Goal: Task Accomplishment & Management: Complete application form

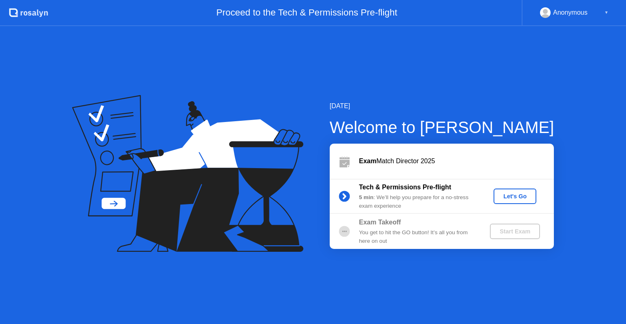
click at [518, 198] on div "Let's Go" at bounding box center [515, 196] width 36 height 7
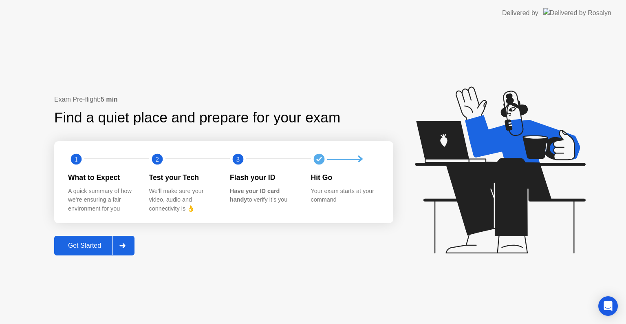
click at [80, 243] on div "Get Started" at bounding box center [85, 245] width 56 height 7
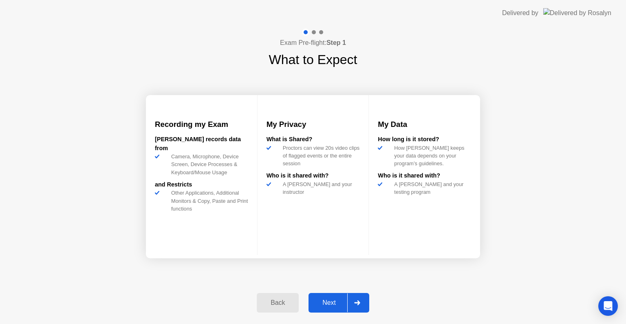
click at [344, 300] on div "Next" at bounding box center [329, 302] width 36 height 7
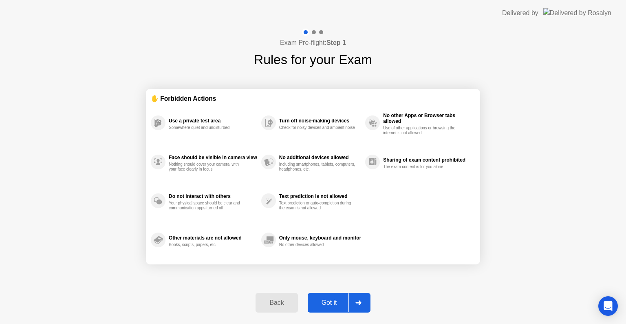
click at [326, 299] on div "Got it" at bounding box center [329, 302] width 38 height 7
select select "**********"
select select "*******"
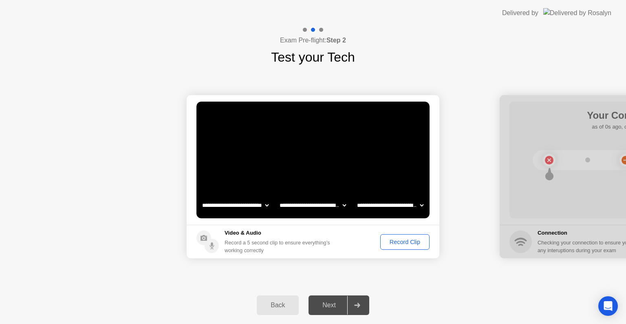
click at [325, 302] on div "Next" at bounding box center [329, 304] width 36 height 7
click at [394, 243] on div "Record Clip" at bounding box center [405, 241] width 44 height 7
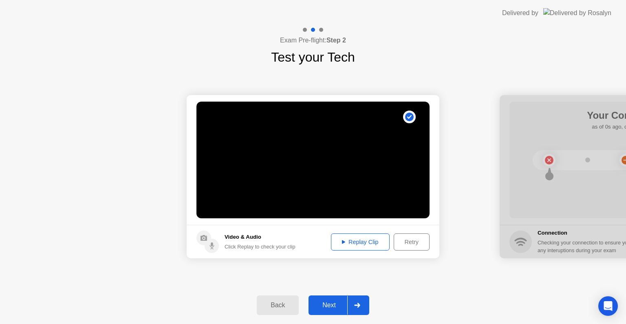
click at [328, 301] on div "Next" at bounding box center [329, 304] width 36 height 7
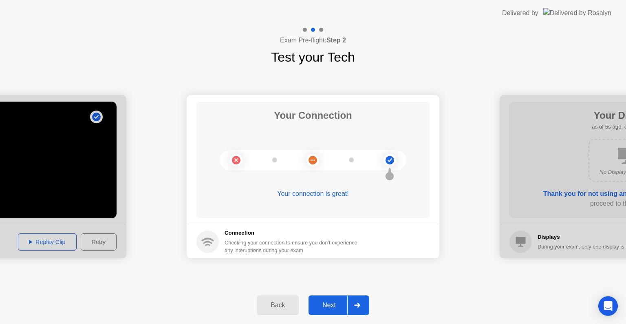
click at [324, 307] on div "Next" at bounding box center [329, 304] width 36 height 7
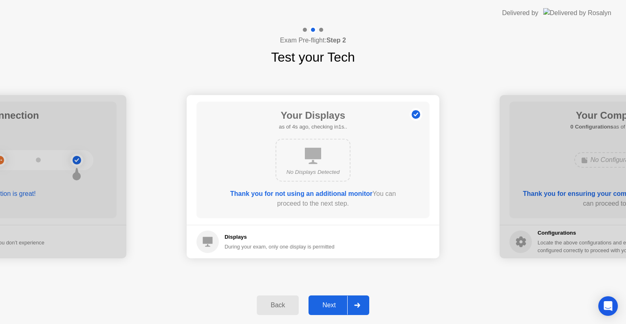
click at [325, 301] on div "Next" at bounding box center [329, 304] width 36 height 7
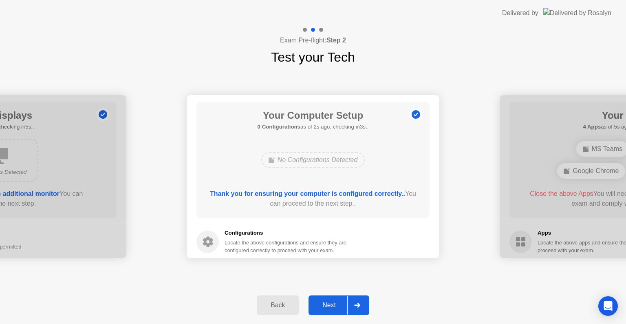
click at [332, 302] on div "Next" at bounding box center [329, 304] width 36 height 7
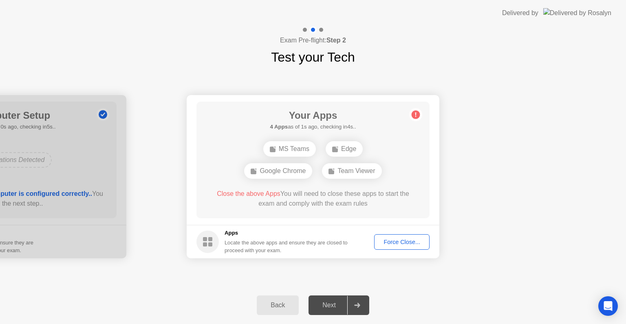
click at [412, 240] on div "Force Close..." at bounding box center [402, 241] width 50 height 7
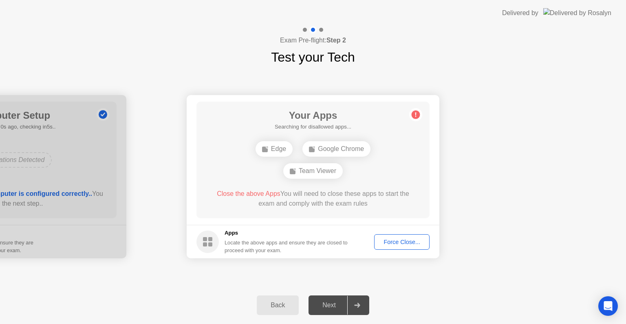
click at [285, 306] on div "Back" at bounding box center [277, 304] width 37 height 7
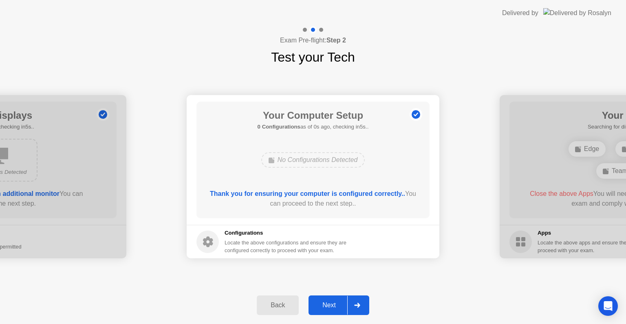
click at [285, 306] on div "Back" at bounding box center [277, 304] width 37 height 7
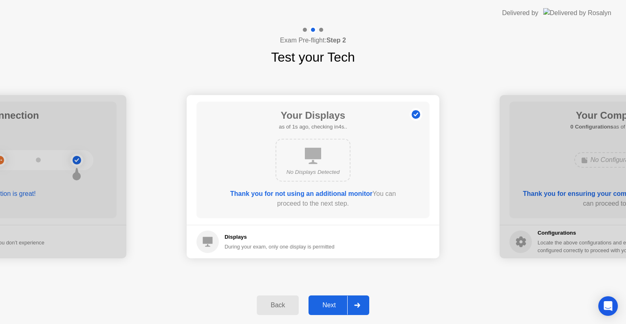
click at [285, 306] on div "Back" at bounding box center [277, 304] width 37 height 7
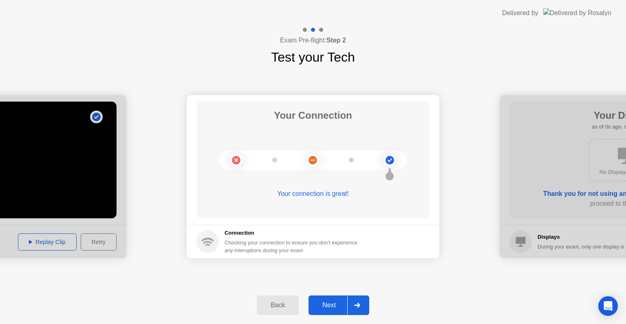
click at [285, 306] on div "Back" at bounding box center [277, 304] width 37 height 7
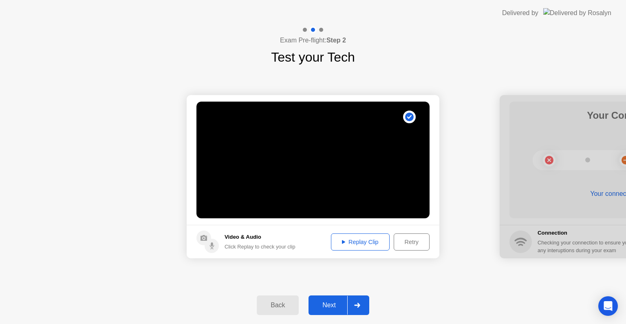
click at [324, 306] on div "Next" at bounding box center [329, 304] width 36 height 7
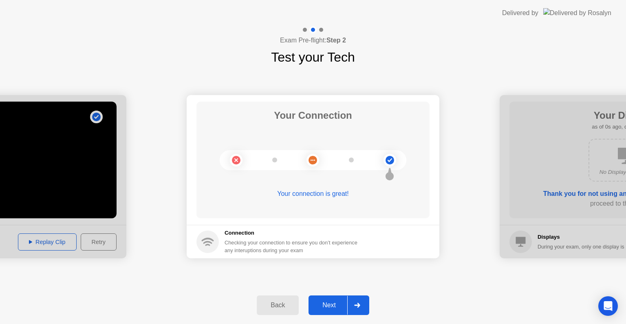
click at [324, 306] on div "Next" at bounding box center [329, 304] width 36 height 7
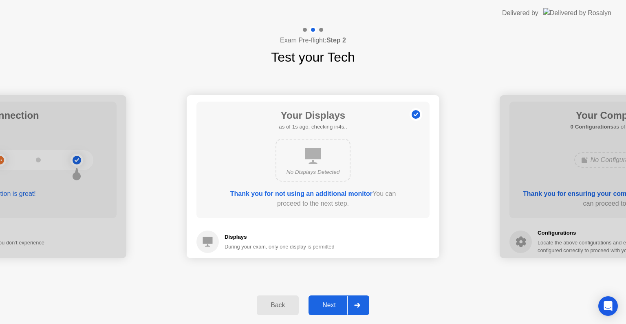
click at [326, 301] on div "Next" at bounding box center [329, 304] width 36 height 7
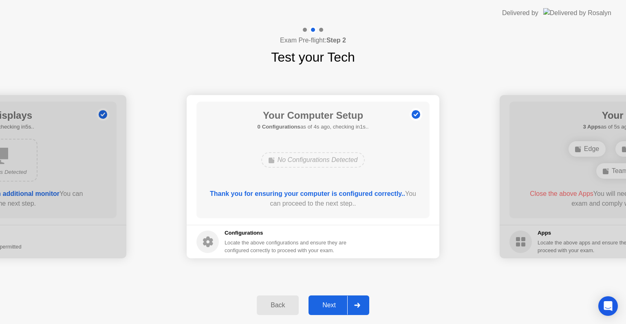
click at [326, 301] on div "Next" at bounding box center [329, 304] width 36 height 7
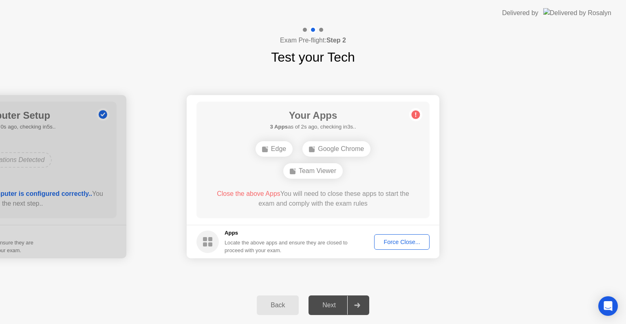
click at [397, 243] on div "Force Close..." at bounding box center [402, 241] width 50 height 7
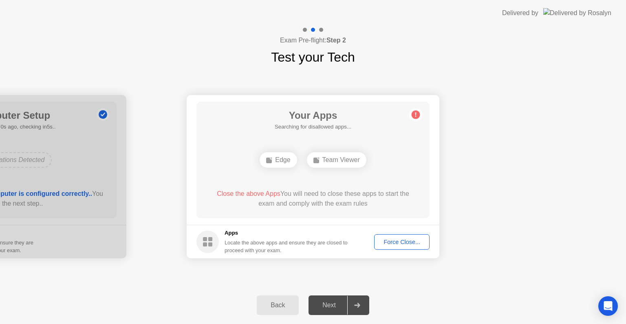
click at [390, 242] on div "Force Close..." at bounding box center [402, 241] width 50 height 7
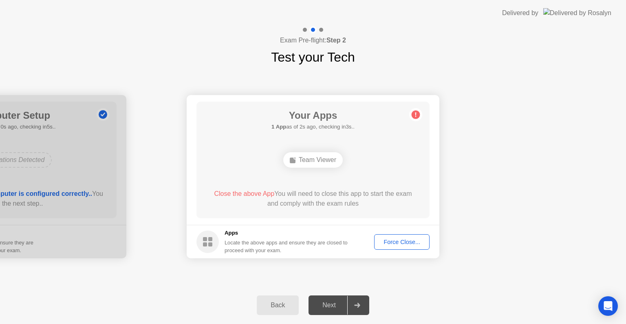
click at [389, 238] on div "Force Close..." at bounding box center [402, 241] width 50 height 7
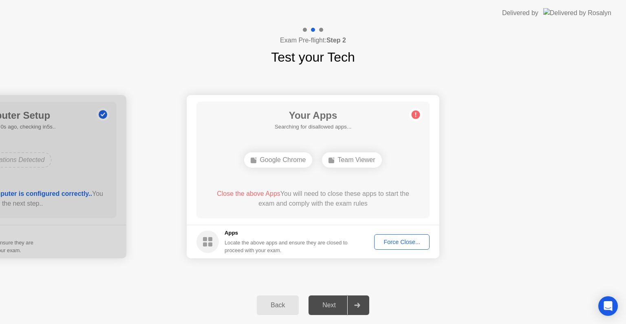
click at [344, 160] on div "Team Viewer" at bounding box center [351, 159] width 59 height 15
click at [388, 238] on div "Force Close..." at bounding box center [402, 241] width 50 height 7
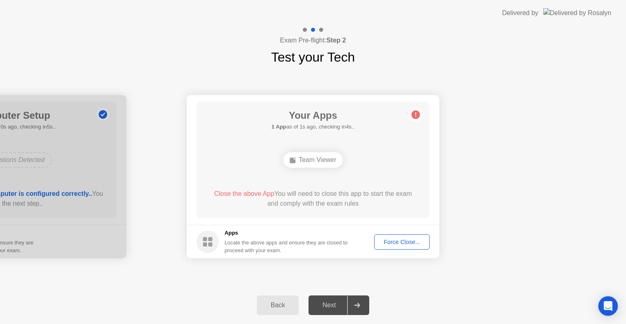
click at [401, 241] on div "Force Close..." at bounding box center [402, 241] width 50 height 7
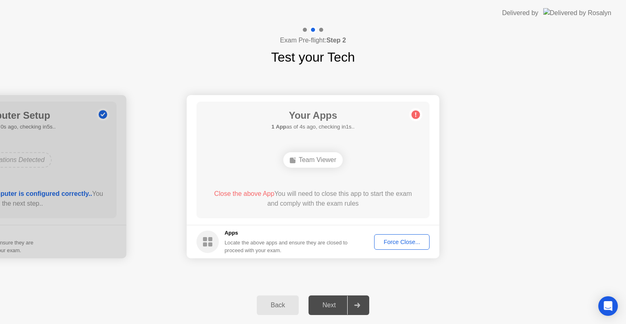
click at [315, 160] on div "Team Viewer" at bounding box center [312, 159] width 59 height 15
click at [396, 240] on div "Force Close..." at bounding box center [402, 241] width 50 height 7
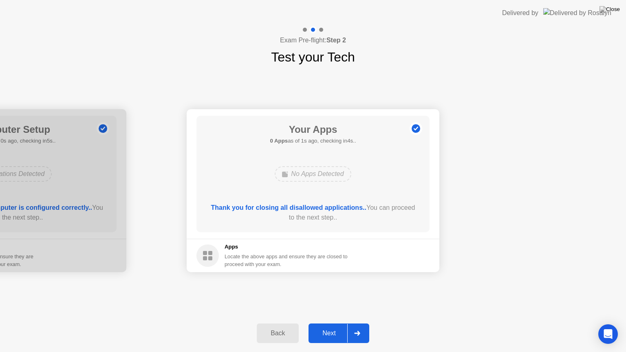
click at [326, 323] on div "Next" at bounding box center [329, 333] width 36 height 7
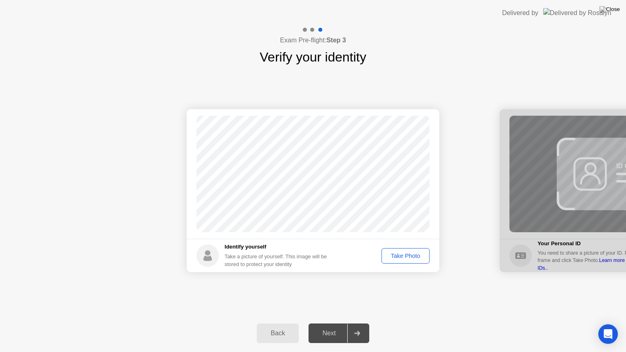
click at [408, 251] on button "Take Photo" at bounding box center [405, 255] width 48 height 15
click at [332, 323] on button "Next" at bounding box center [338, 334] width 61 height 20
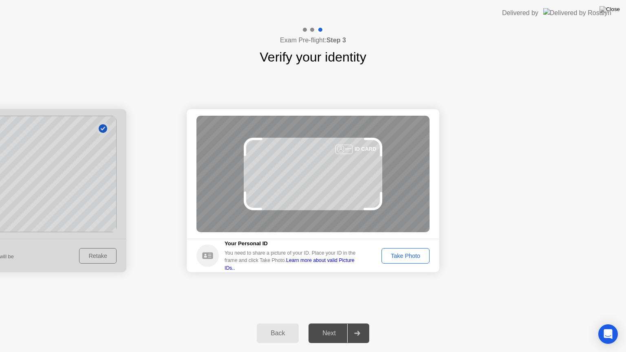
click at [408, 256] on div "Take Photo" at bounding box center [405, 256] width 42 height 7
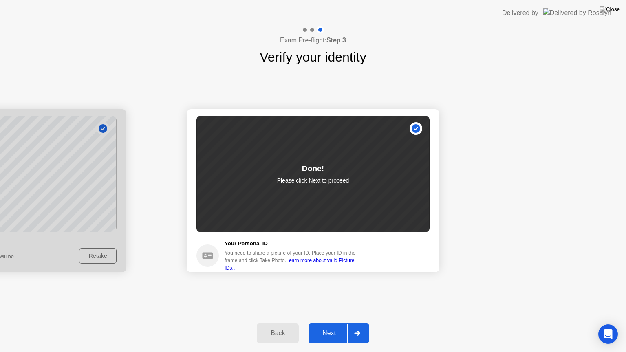
drag, startPoint x: 326, startPoint y: 344, endPoint x: 330, endPoint y: 334, distance: 10.6
click at [330, 323] on div "Back Next" at bounding box center [313, 333] width 626 height 37
click at [330, 323] on div "Next" at bounding box center [329, 333] width 36 height 7
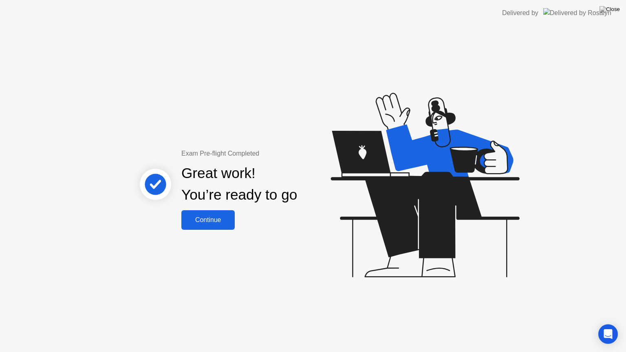
click at [225, 220] on div "Continue" at bounding box center [208, 219] width 48 height 7
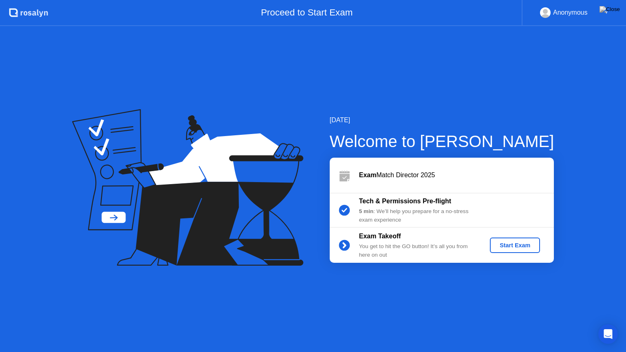
click at [504, 251] on button "Start Exam" at bounding box center [515, 245] width 50 height 15
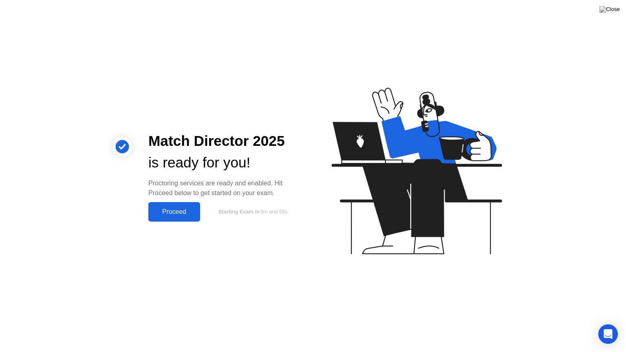
click at [195, 213] on div "Proceed" at bounding box center [174, 211] width 47 height 7
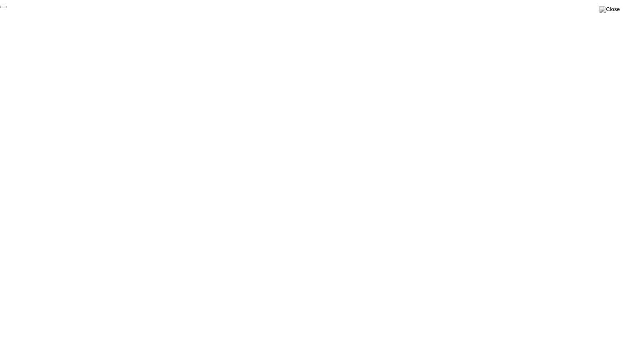
click div "End Proctoring Session"
